Goal: Information Seeking & Learning: Learn about a topic

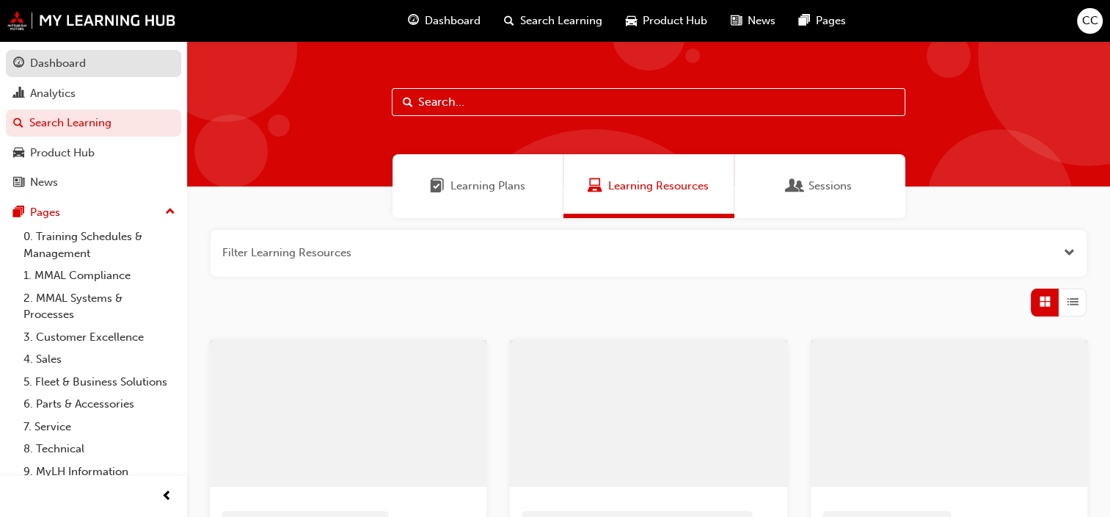
click at [62, 62] on div "Dashboard" at bounding box center [58, 63] width 56 height 17
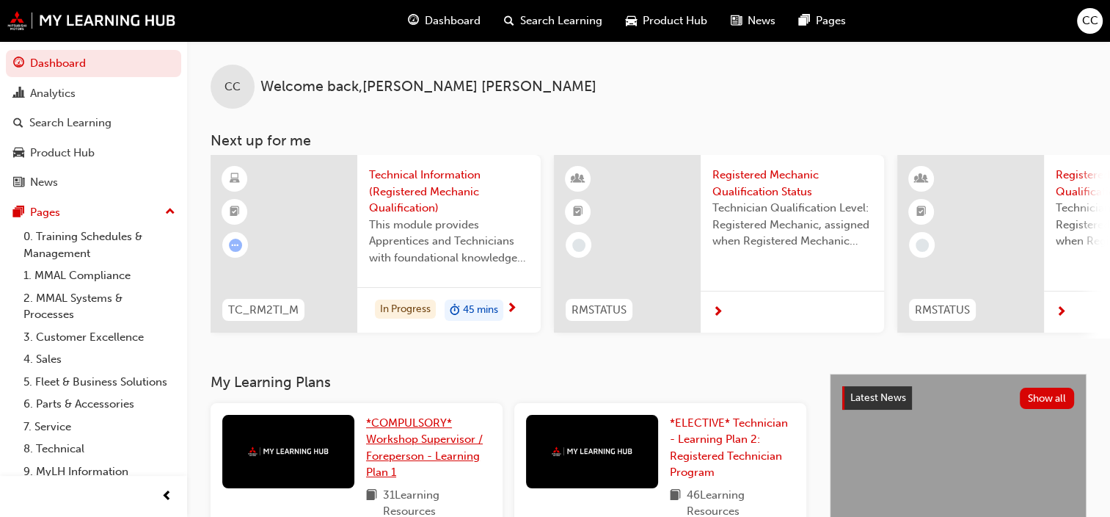
click at [417, 439] on span "*COMPULSORY* Workshop Supervisor / Foreperson - Learning Plan 1" at bounding box center [424, 447] width 117 height 63
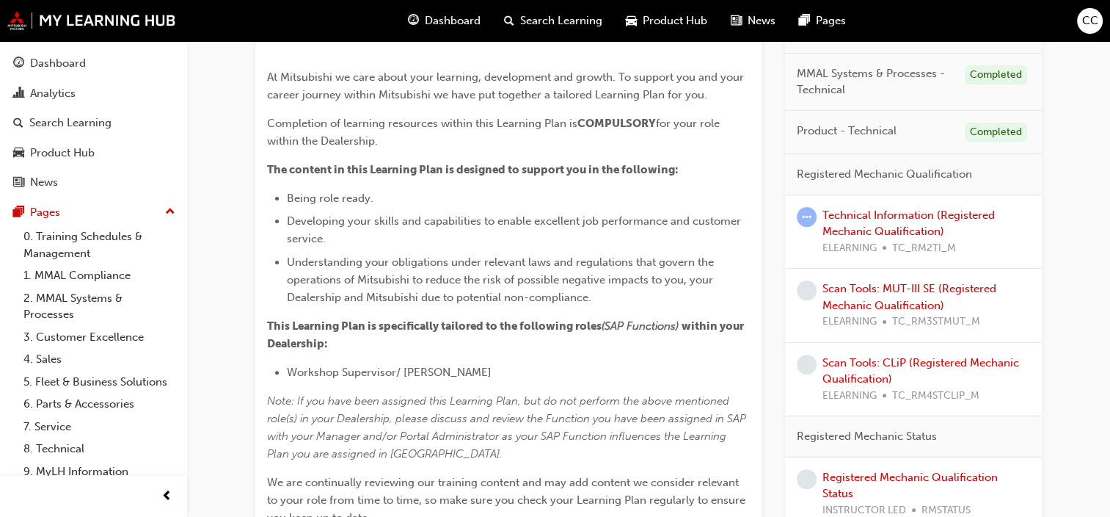
scroll to position [367, 0]
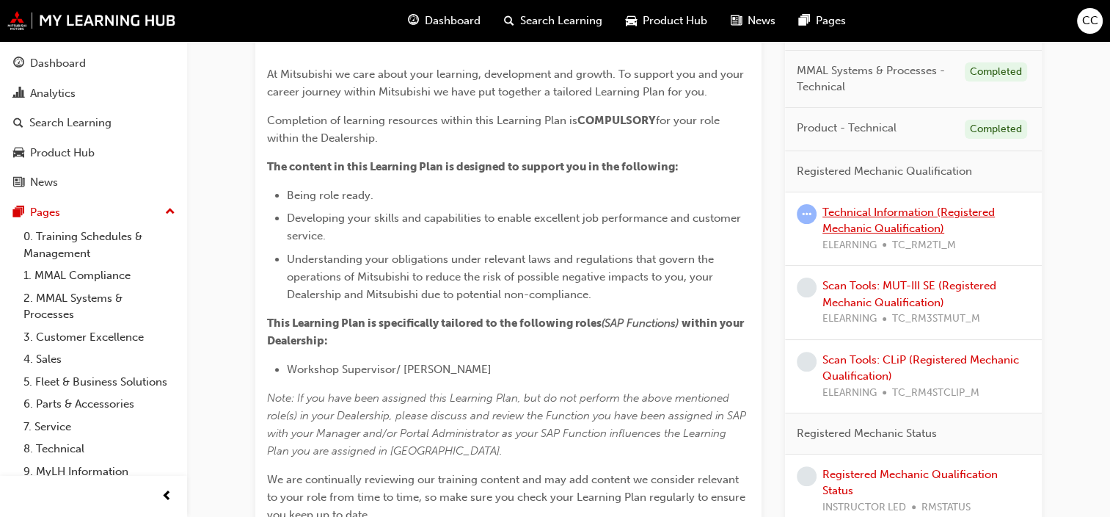
click at [880, 211] on link "Technical Information (Registered Mechanic Qualification)" at bounding box center [909, 220] width 172 height 30
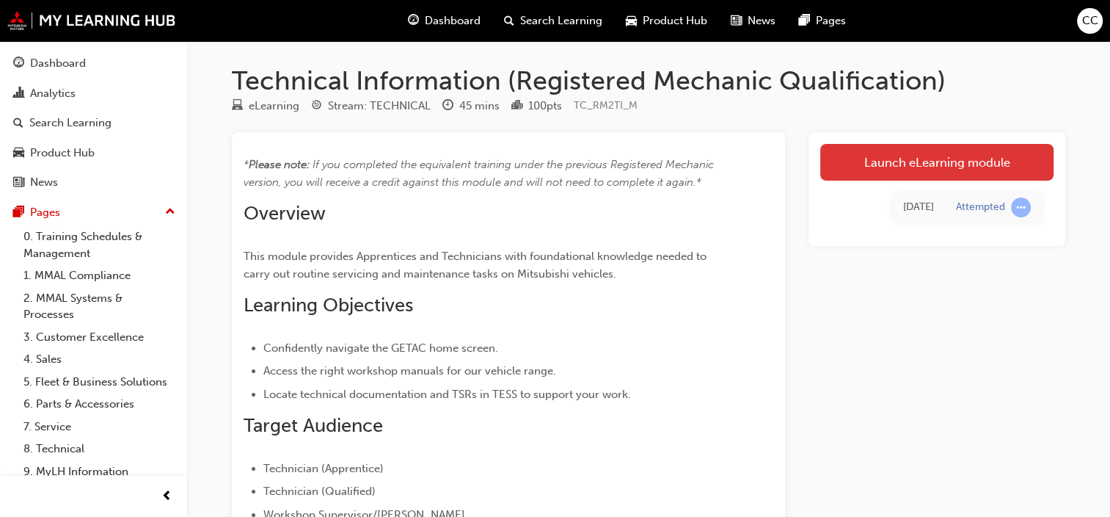
click at [912, 160] on link "Launch eLearning module" at bounding box center [936, 162] width 233 height 37
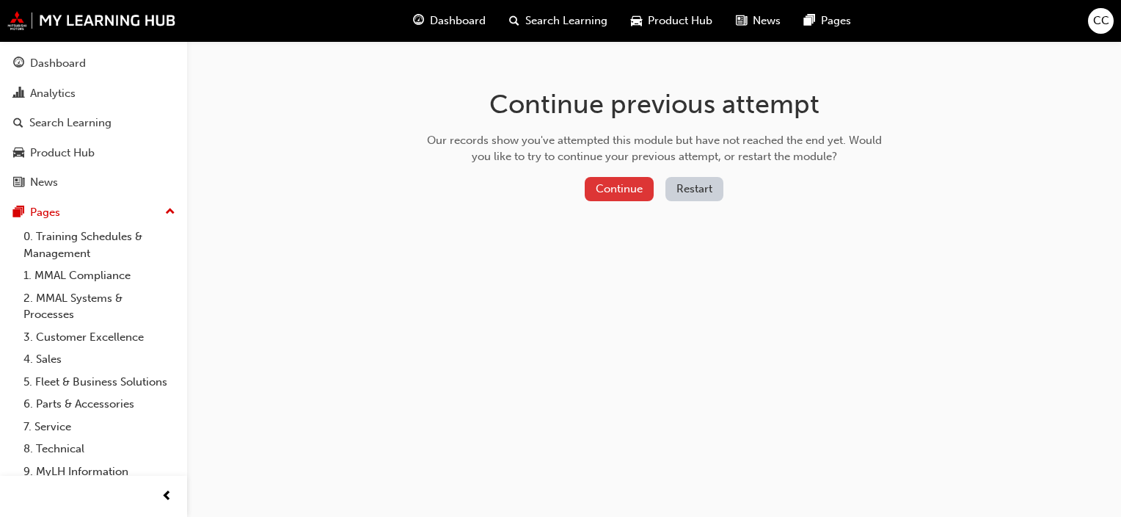
click at [614, 191] on button "Continue" at bounding box center [619, 189] width 69 height 24
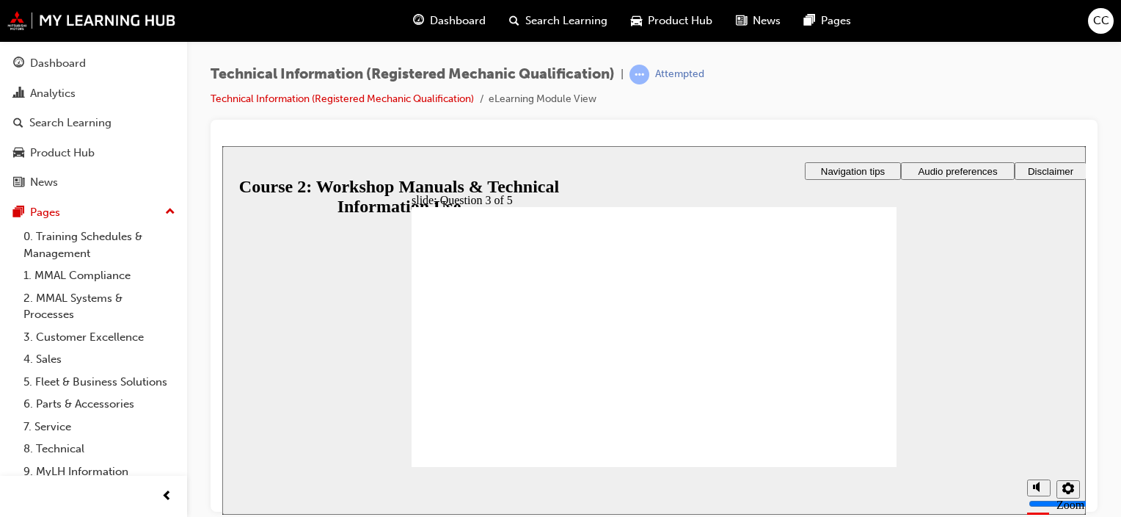
click at [845, 91] on div "Technical Information (Registered Mechanic Qualification) | Attempted Technical…" at bounding box center [654, 92] width 887 height 55
click at [73, 68] on div "Dashboard" at bounding box center [58, 63] width 56 height 17
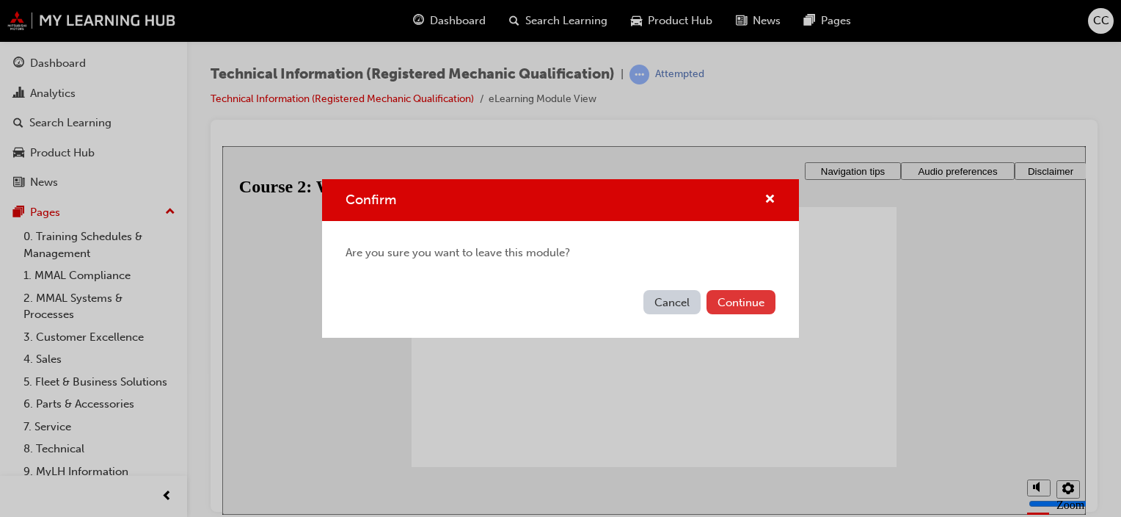
click at [739, 300] on button "Continue" at bounding box center [741, 302] width 69 height 24
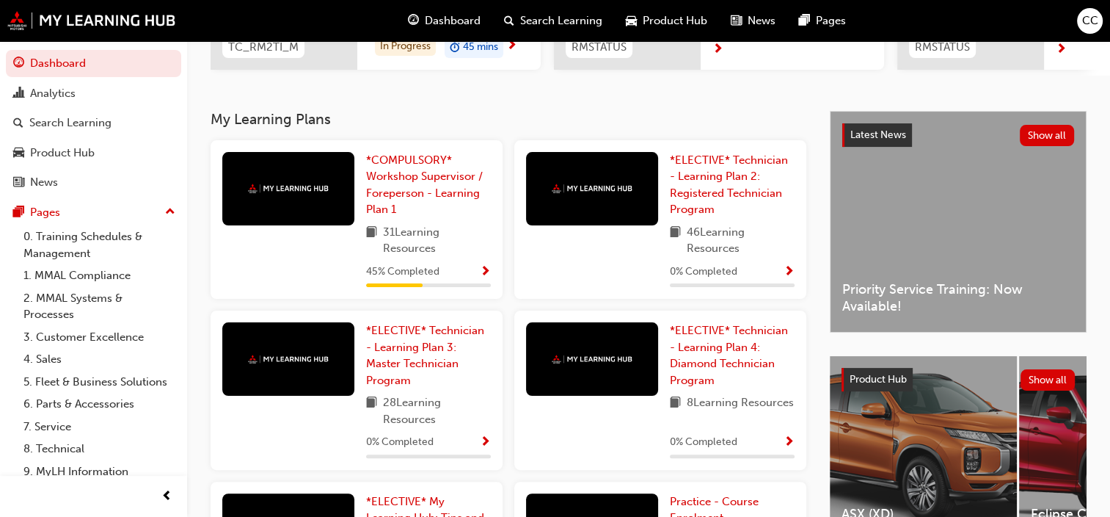
scroll to position [220, 0]
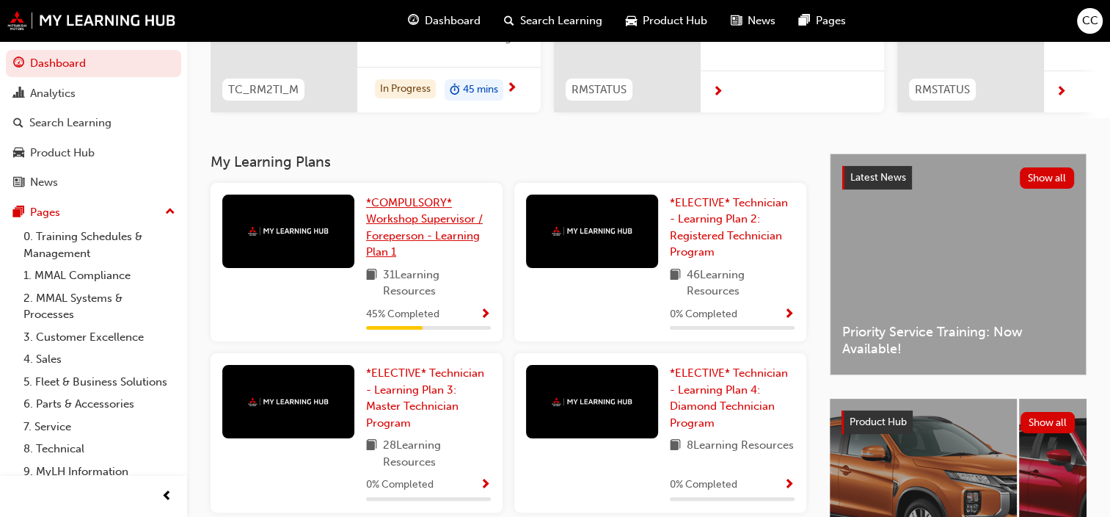
click at [398, 200] on span "*COMPULSORY* Workshop Supervisor / Foreperson - Learning Plan 1" at bounding box center [424, 227] width 117 height 63
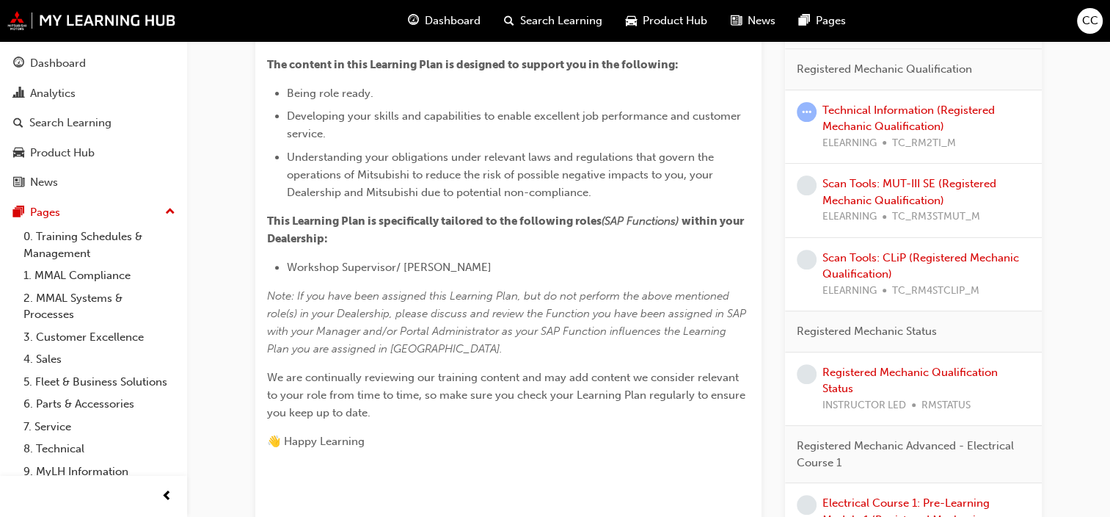
scroll to position [514, 0]
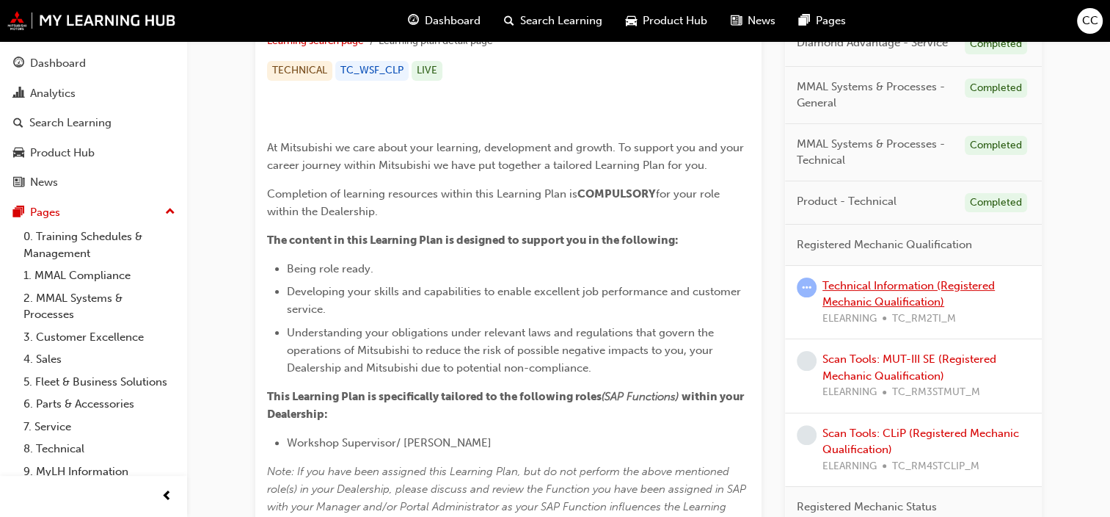
click at [886, 285] on link "Technical Information (Registered Mechanic Qualification)" at bounding box center [909, 294] width 172 height 30
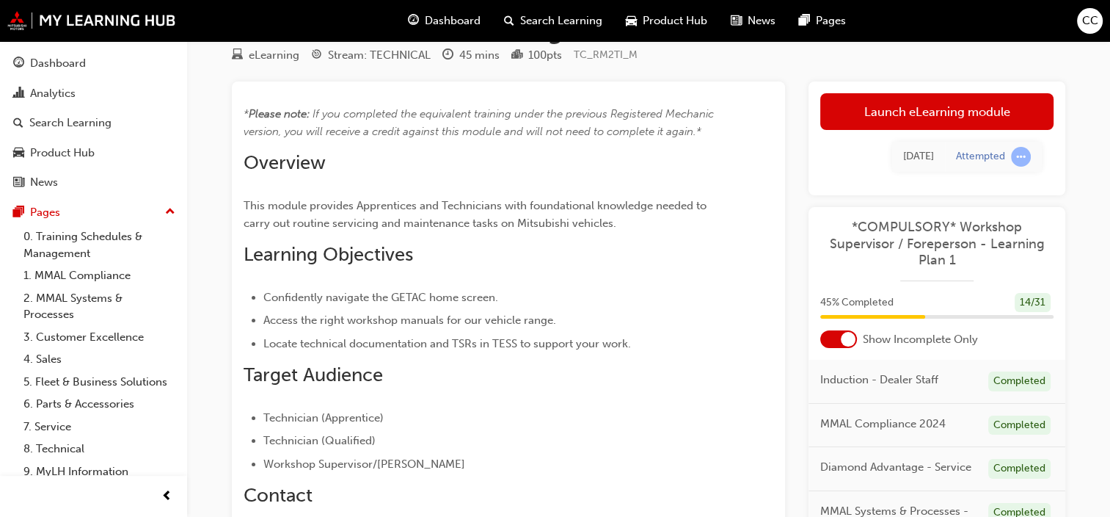
scroll to position [50, 0]
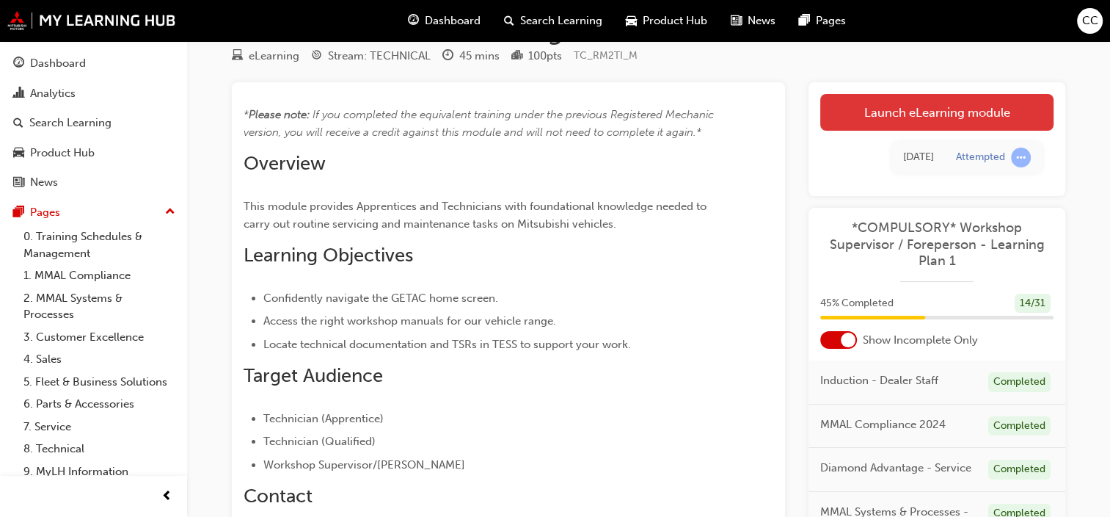
click at [945, 107] on link "Launch eLearning module" at bounding box center [936, 112] width 233 height 37
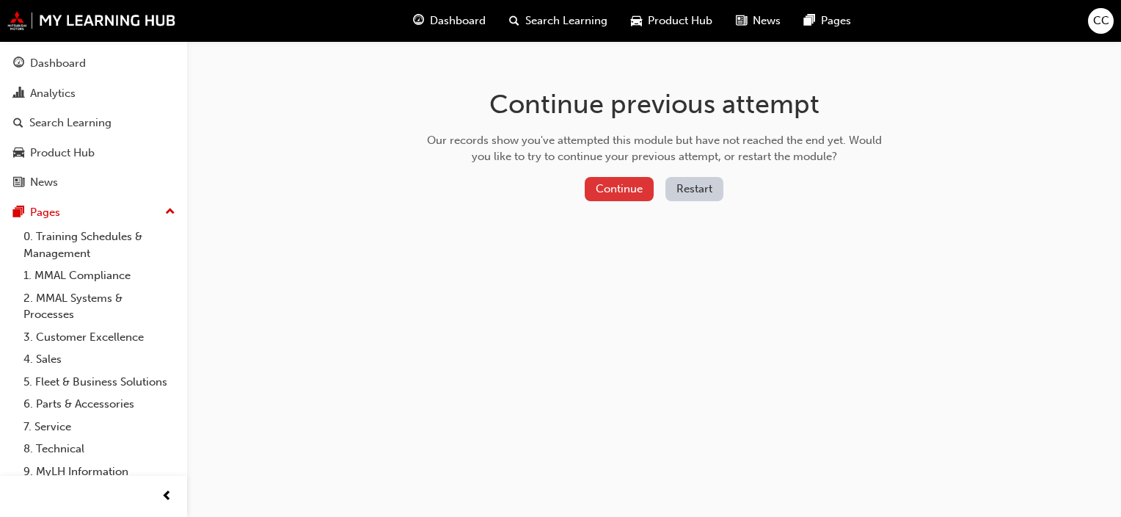
click at [615, 189] on button "Continue" at bounding box center [619, 189] width 69 height 24
